Goal: Information Seeking & Learning: Check status

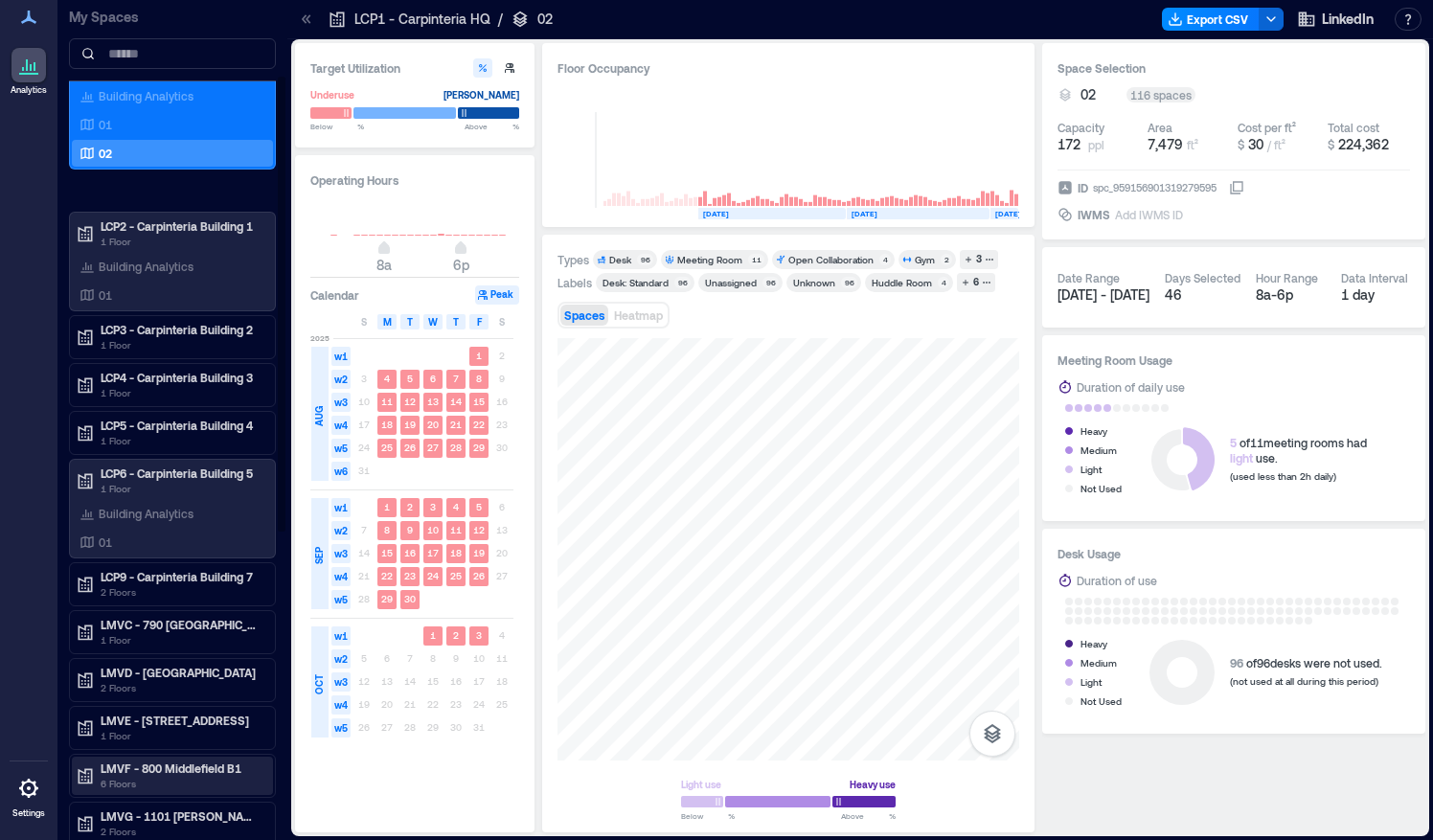
click at [102, 761] on p "LMVF - 800 Middlefield B1" at bounding box center [181, 769] width 161 height 15
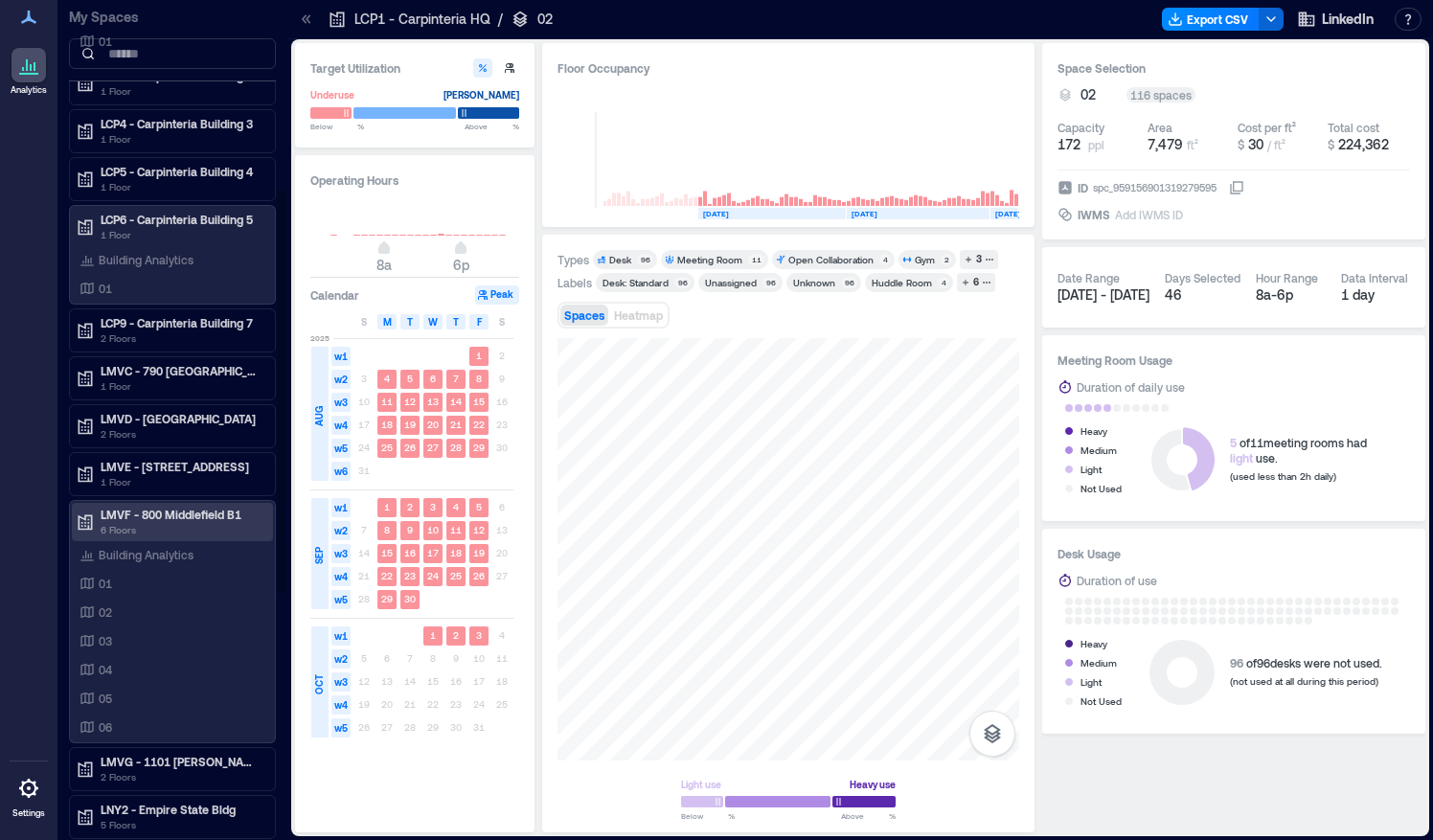
scroll to position [393, 0]
click at [115, 718] on div "06" at bounding box center [168, 726] width 185 height 19
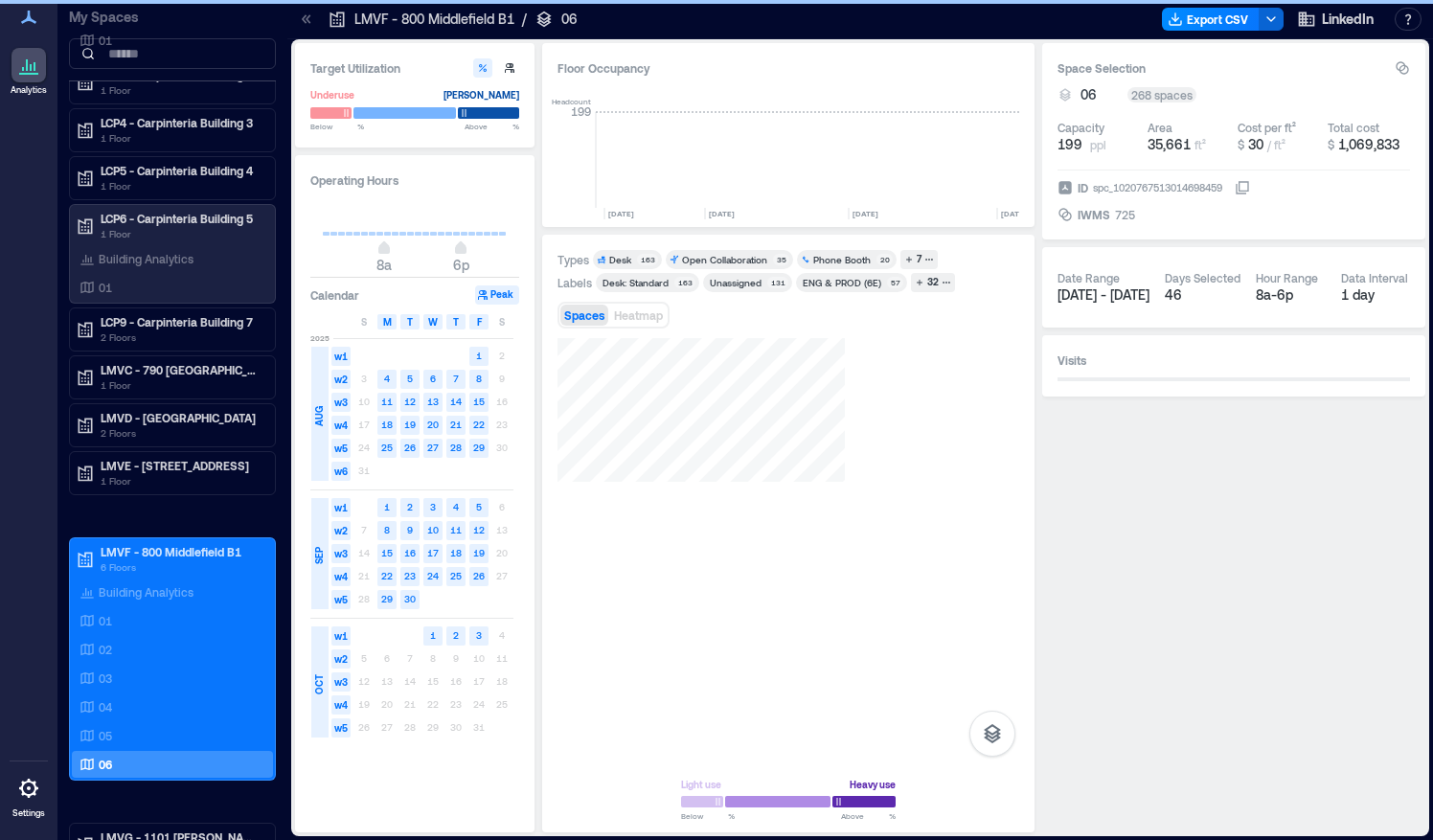
scroll to position [0, 5840]
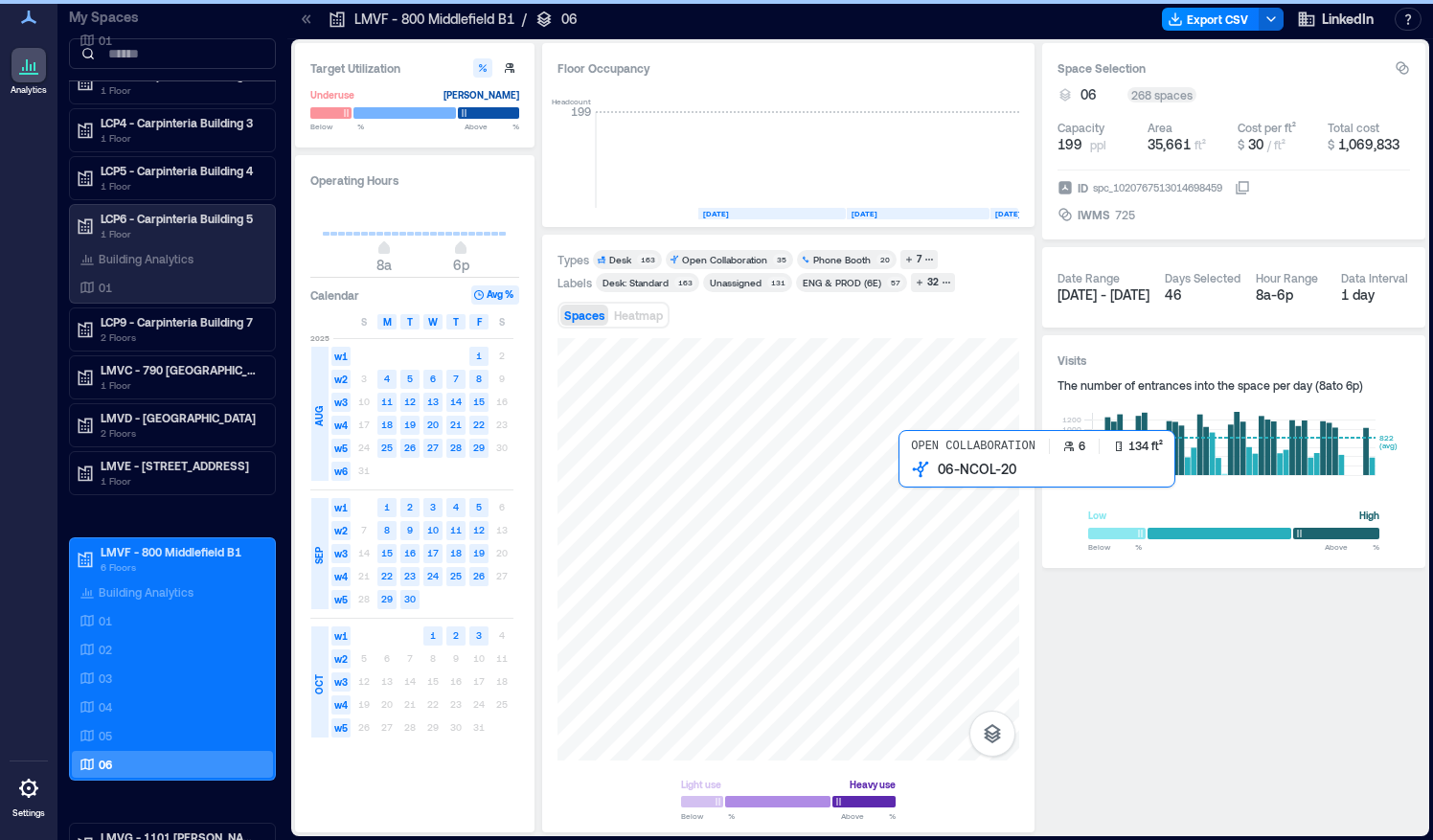
click at [906, 480] on div at bounding box center [788, 549] width 462 height 423
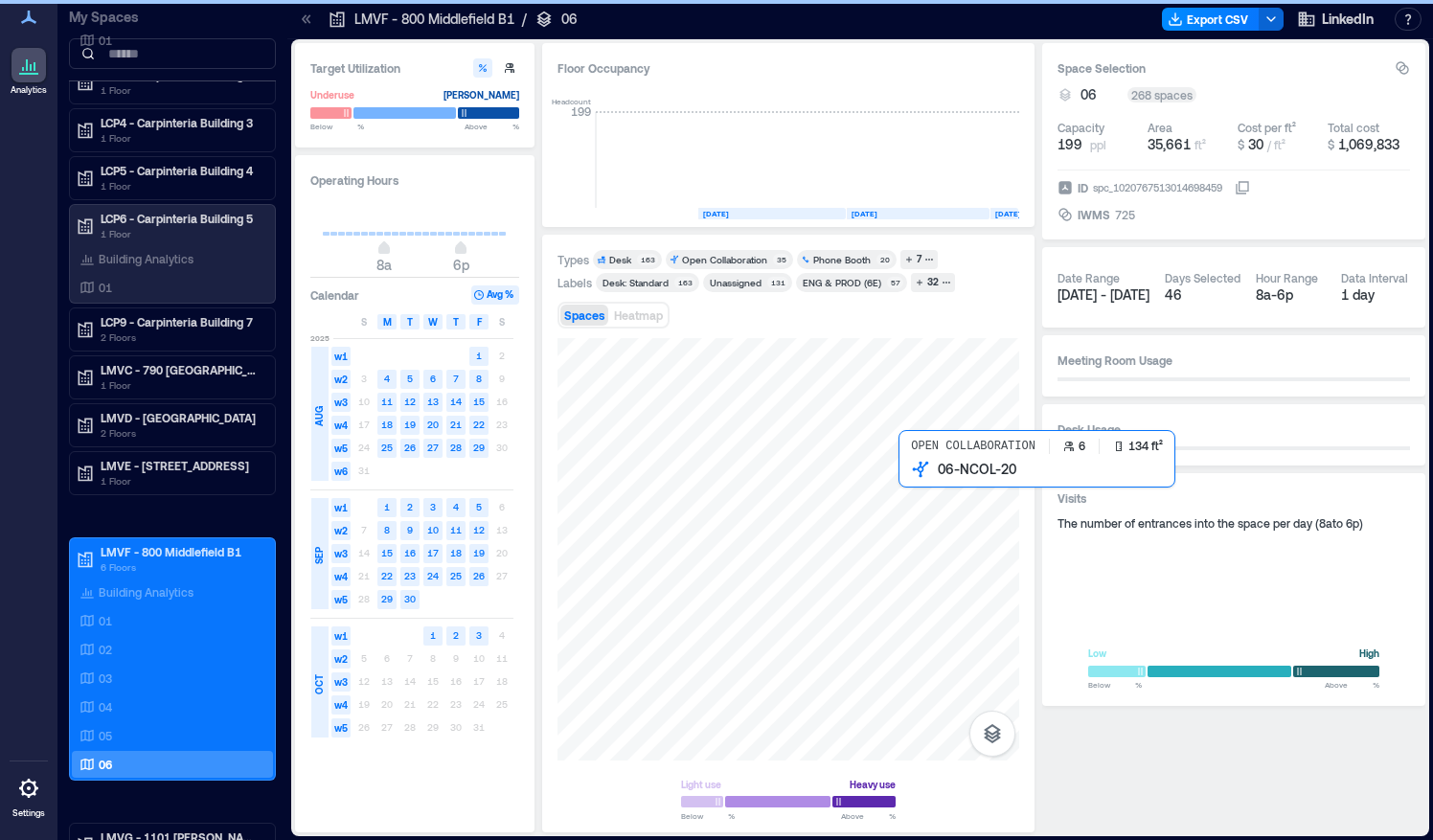
click at [901, 201] on rect at bounding box center [892, 159] width 34 height 96
click at [1006, 196] on rect at bounding box center [993, 159] width 34 height 96
click at [938, 193] on rect at bounding box center [926, 159] width 34 height 96
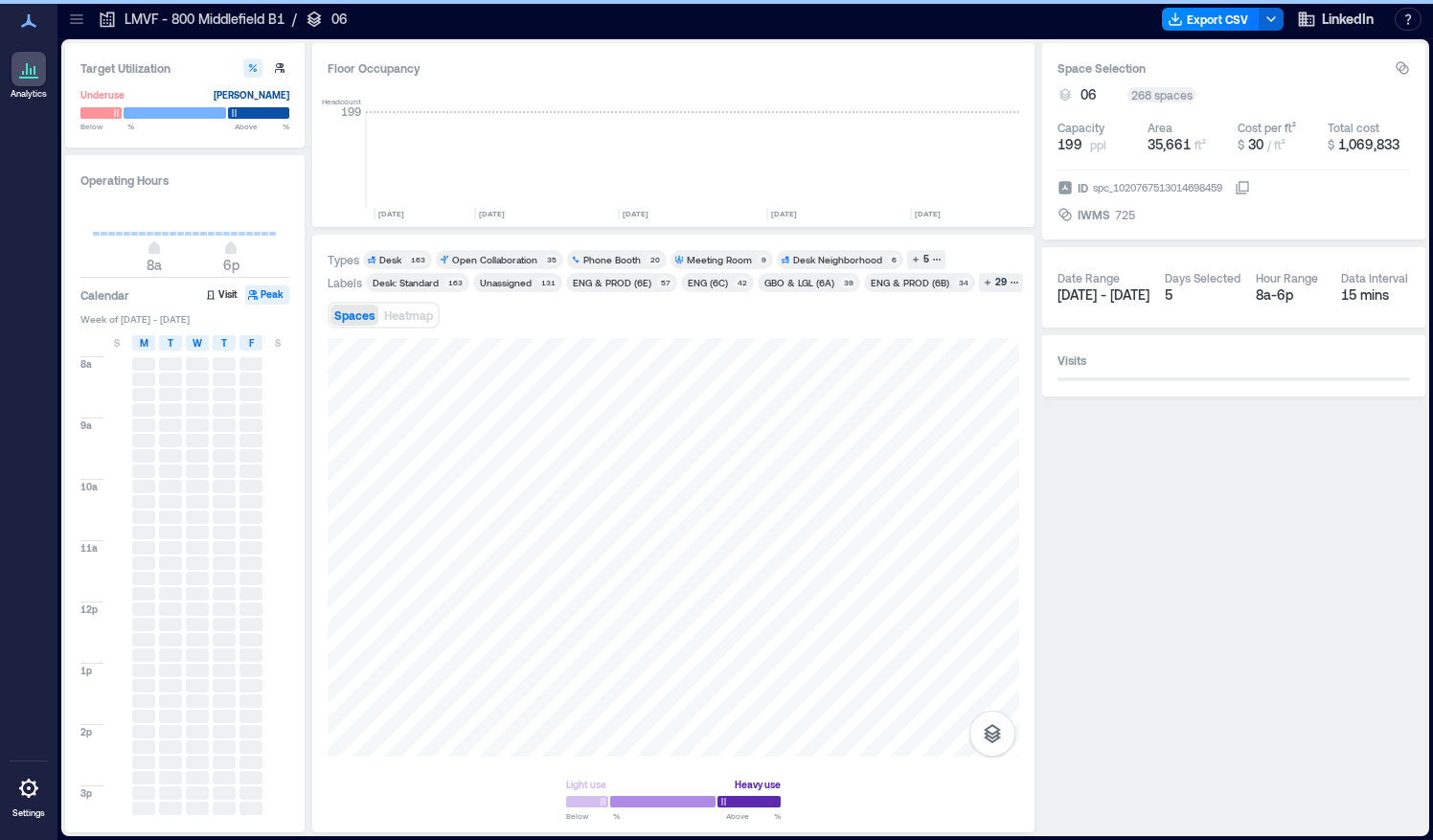
scroll to position [0, 5610]
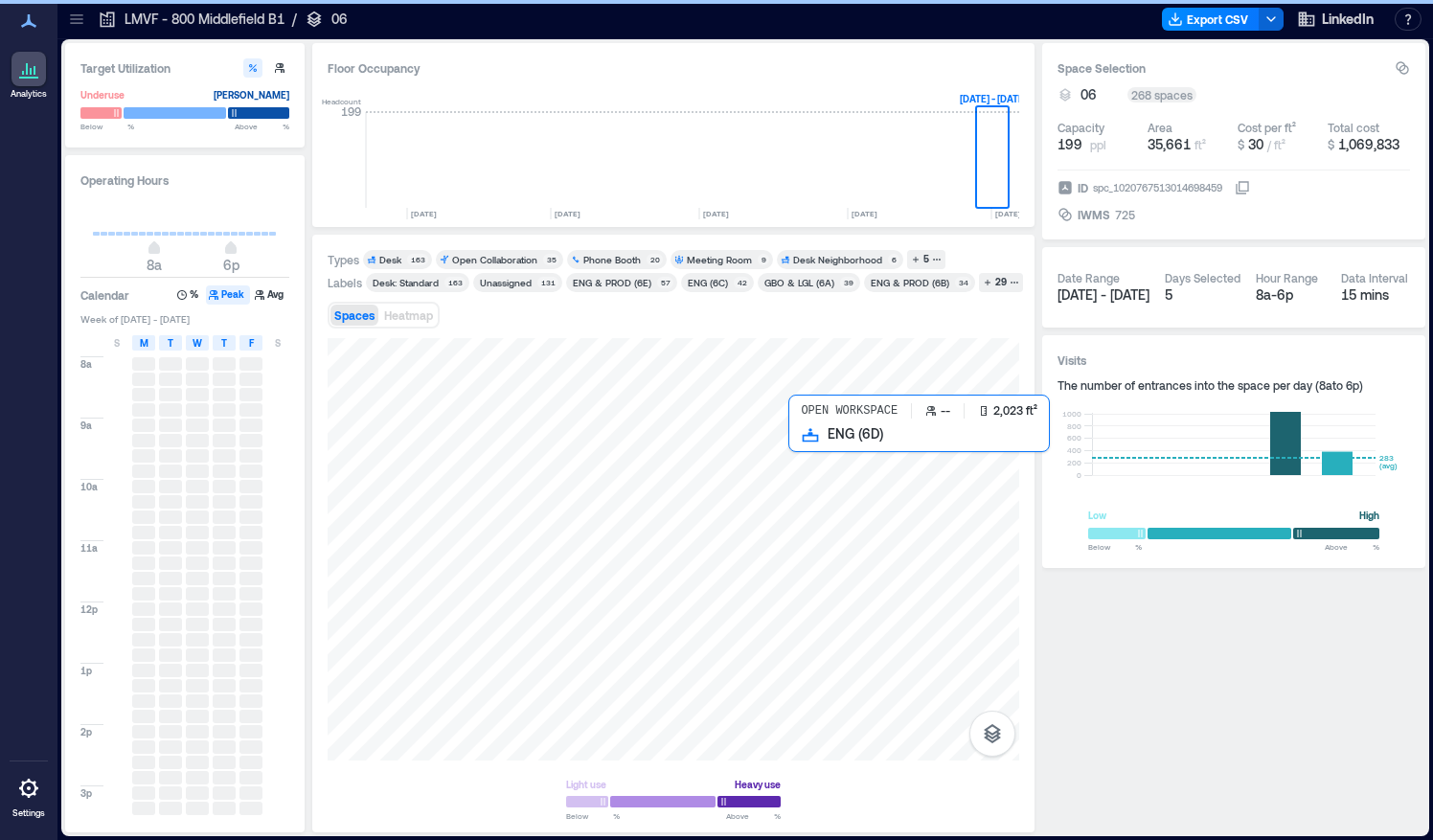
drag, startPoint x: 807, startPoint y: 482, endPoint x: 489, endPoint y: 391, distance: 330.8
click at [807, 482] on div at bounding box center [673, 549] width 691 height 423
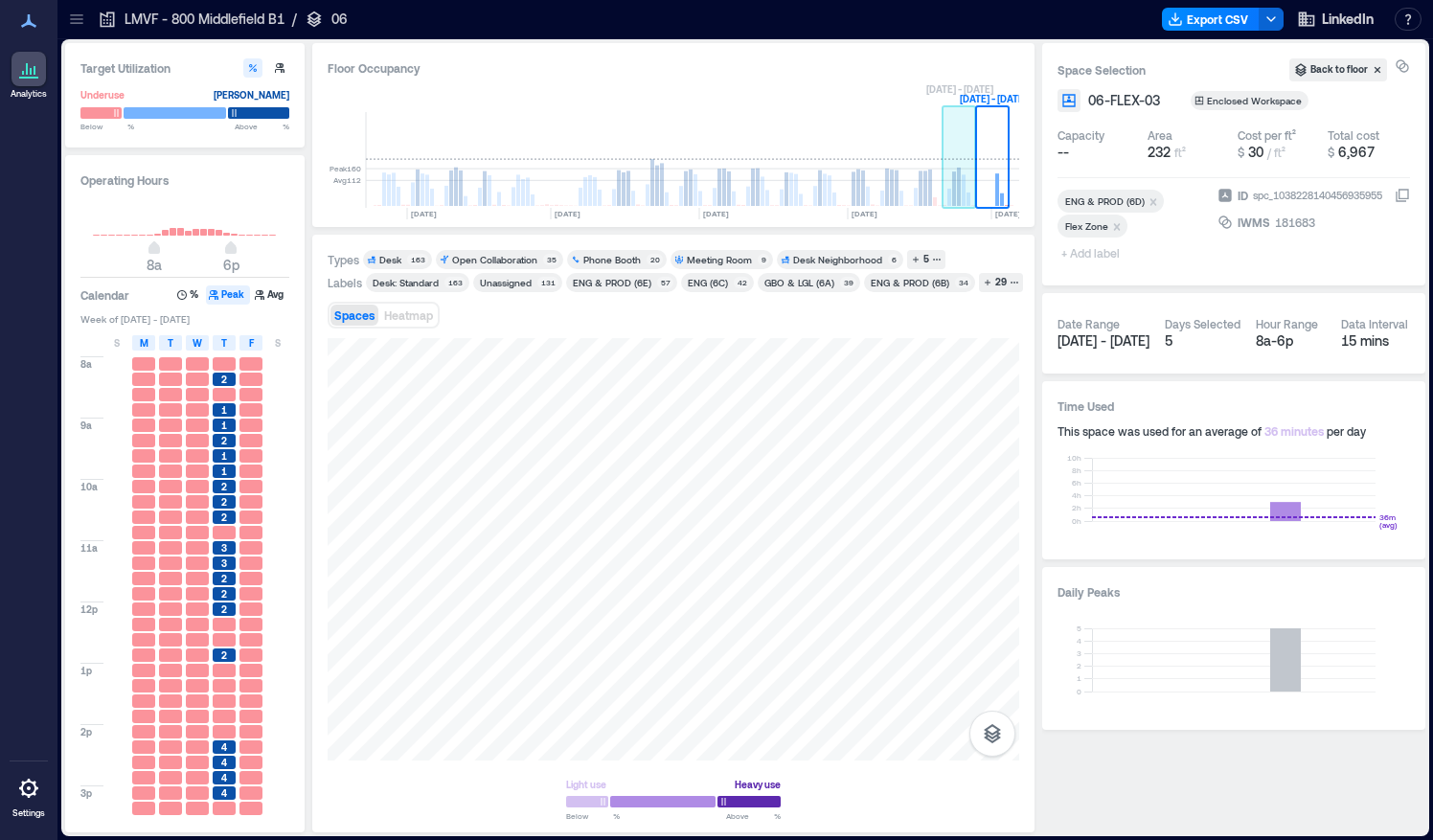
click at [959, 199] on rect at bounding box center [959, 187] width 4 height 39
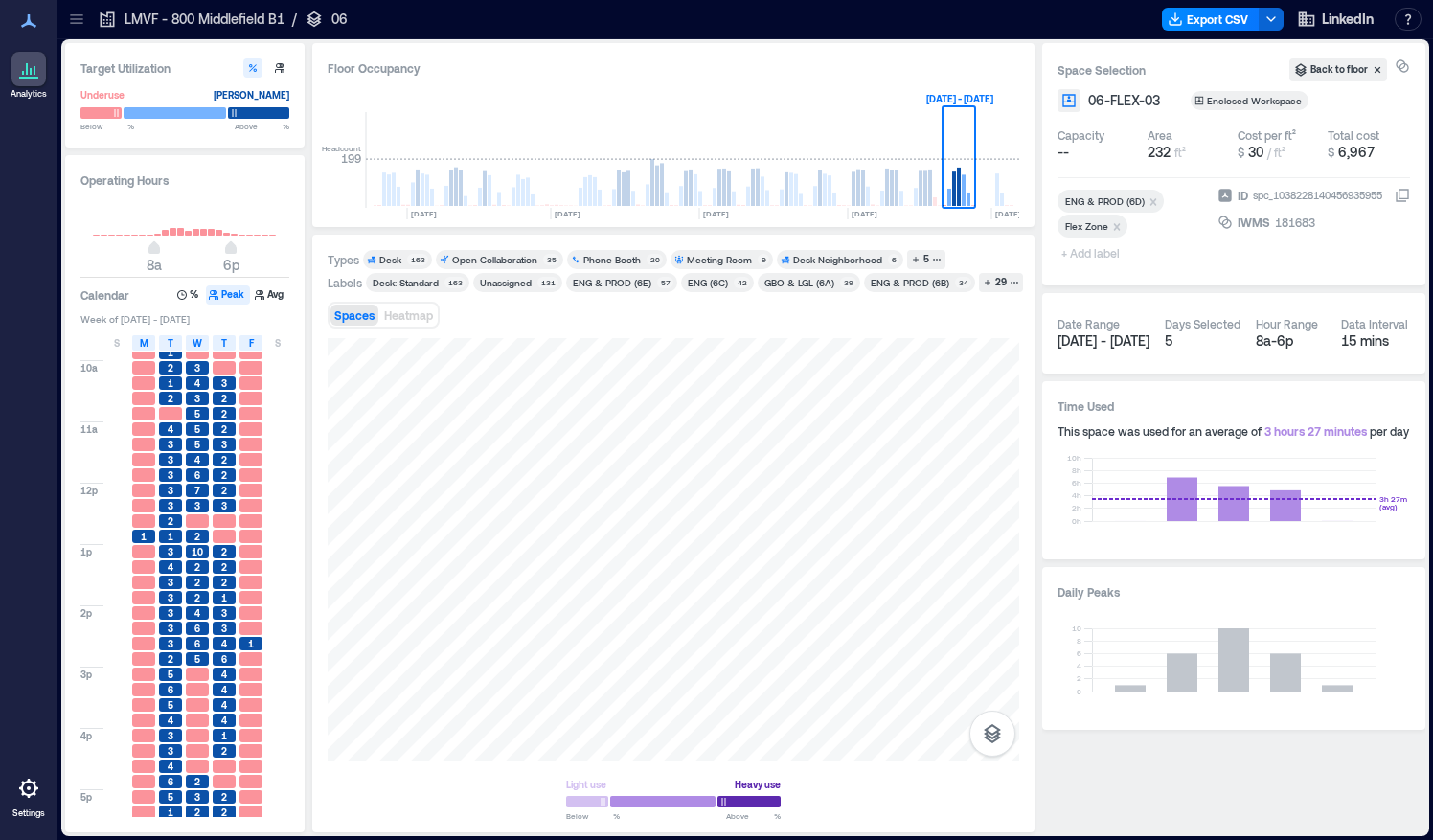
scroll to position [152, 0]
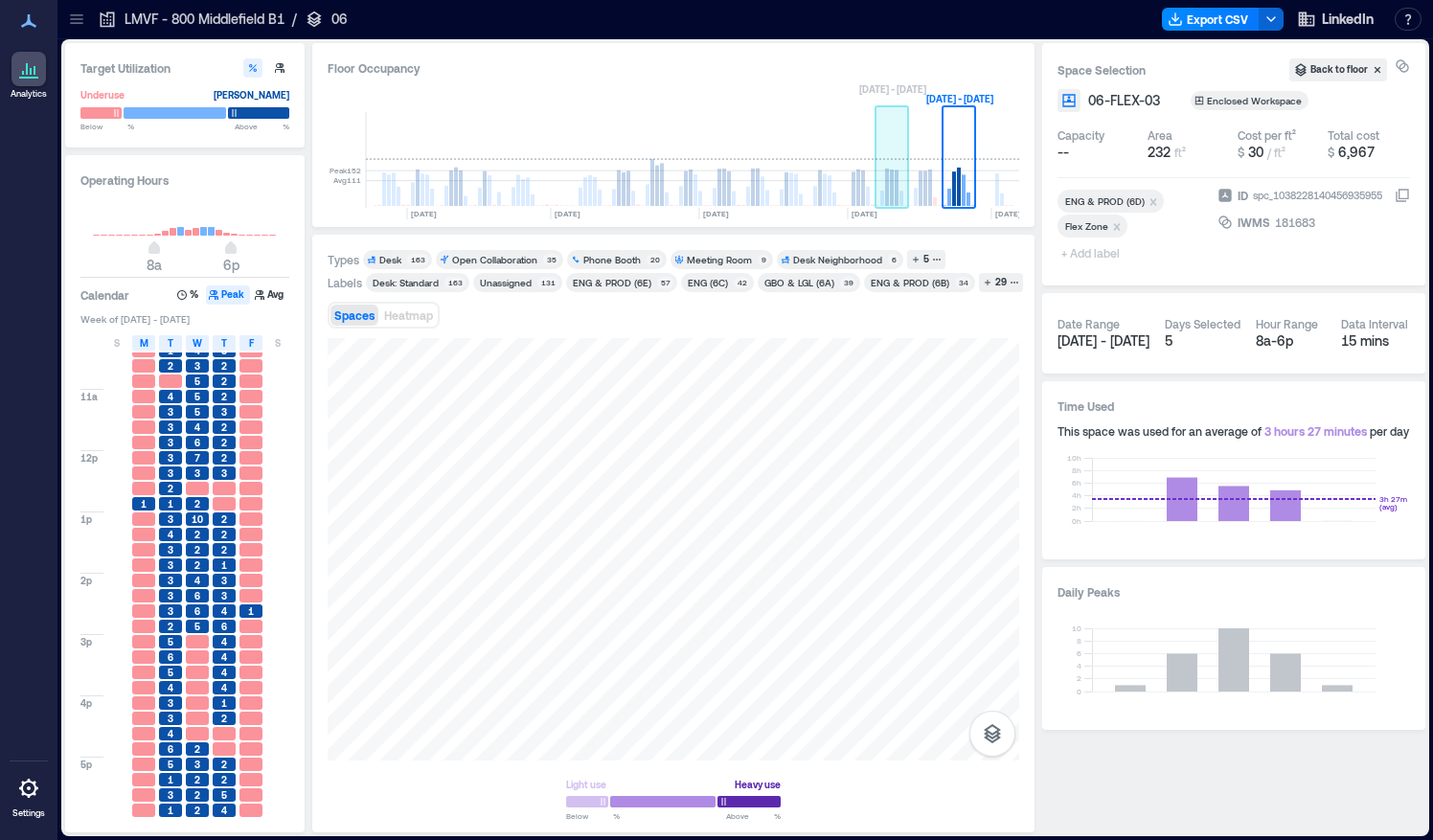
click at [931, 180] on rect at bounding box center [930, 188] width 4 height 37
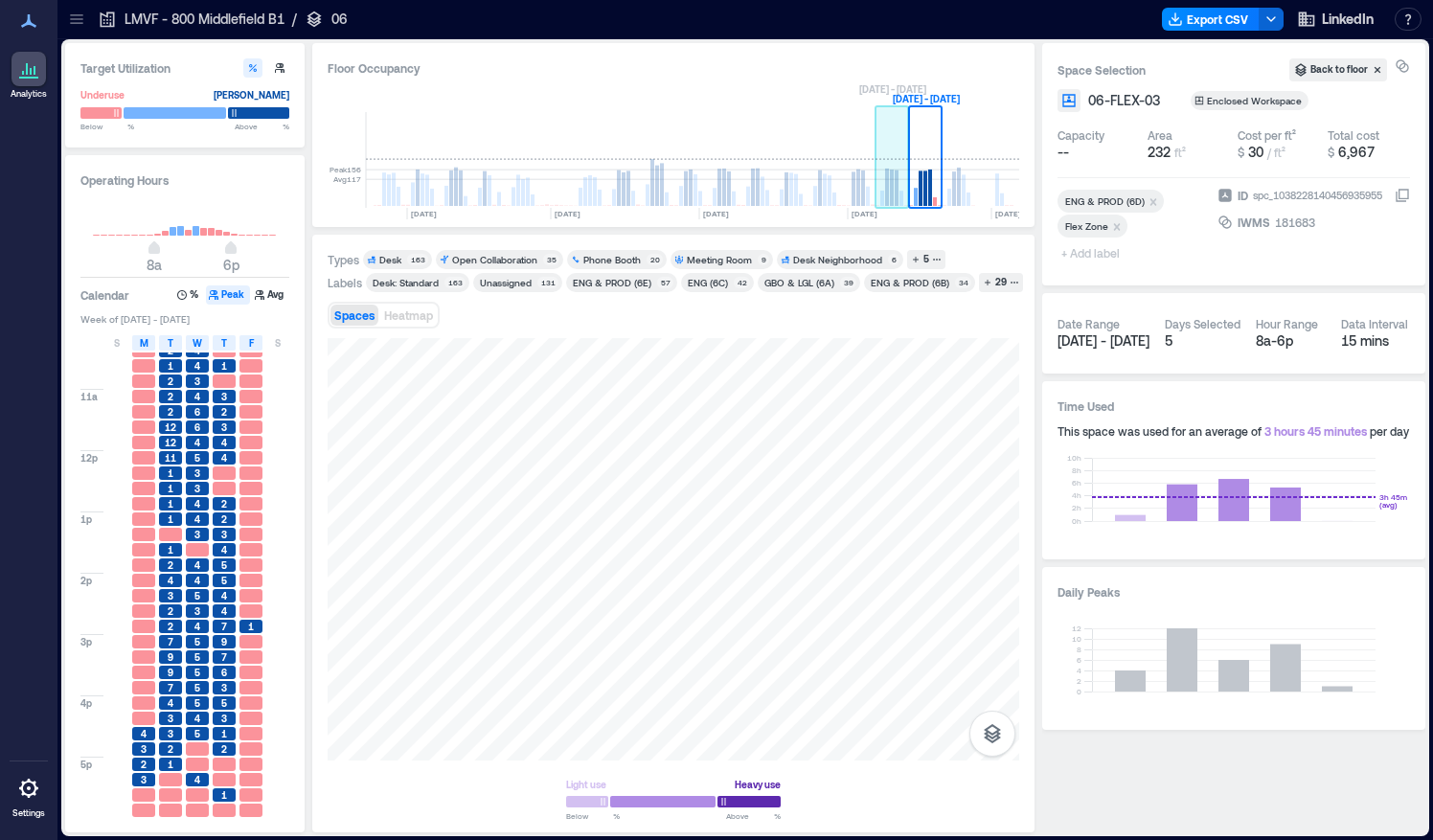
click at [886, 201] on rect at bounding box center [887, 187] width 4 height 38
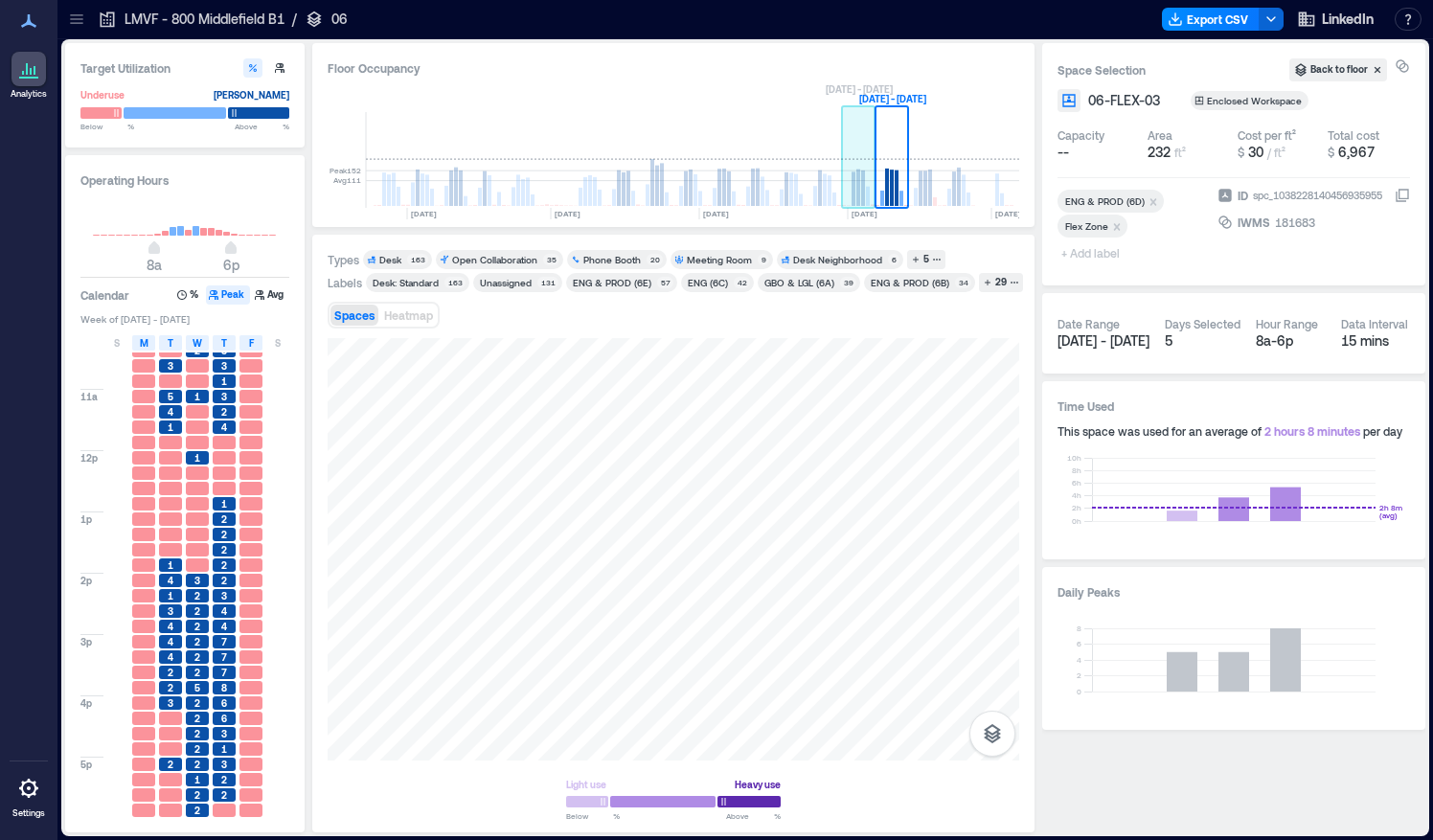
click at [857, 201] on rect at bounding box center [858, 188] width 4 height 37
